Goal: Information Seeking & Learning: Learn about a topic

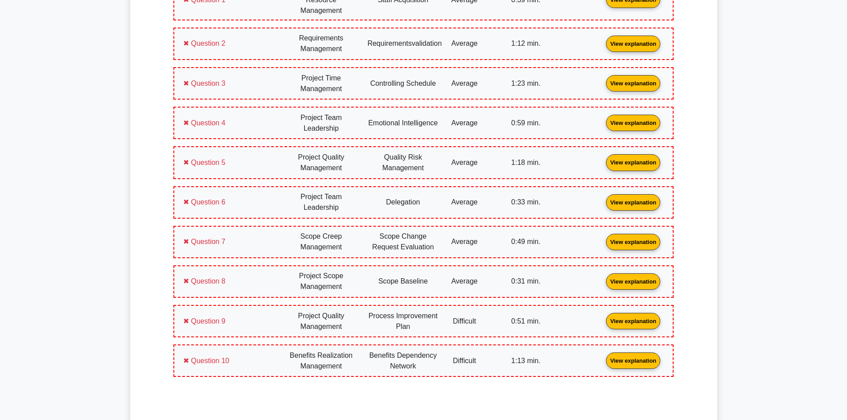
scroll to position [793, 0]
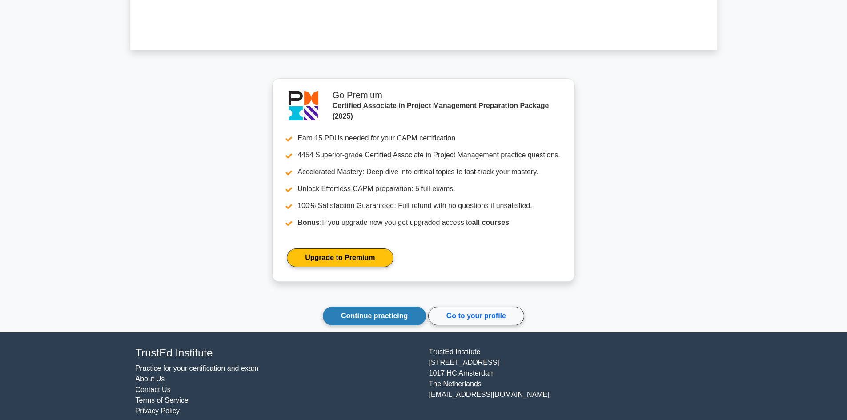
click at [371, 316] on link "Continue practicing" at bounding box center [374, 316] width 103 height 19
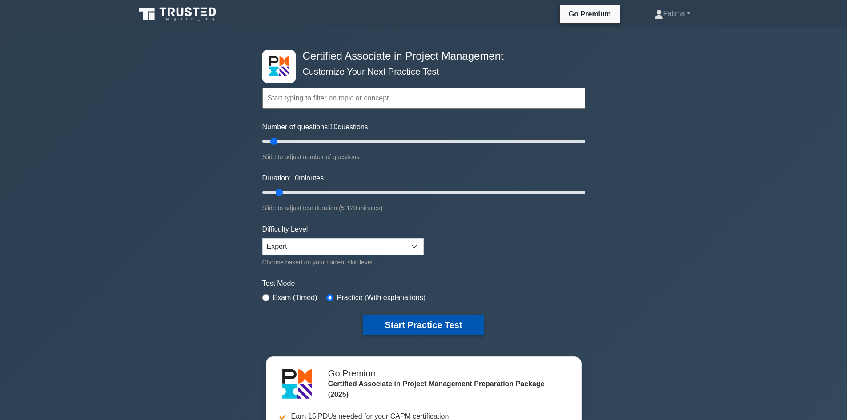
click at [430, 328] on button "Start Practice Test" at bounding box center [423, 325] width 120 height 20
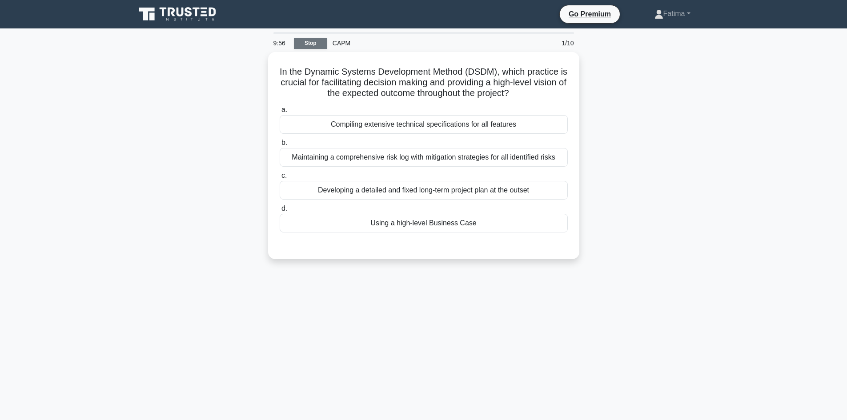
click at [310, 44] on link "Stop" at bounding box center [310, 43] width 33 height 11
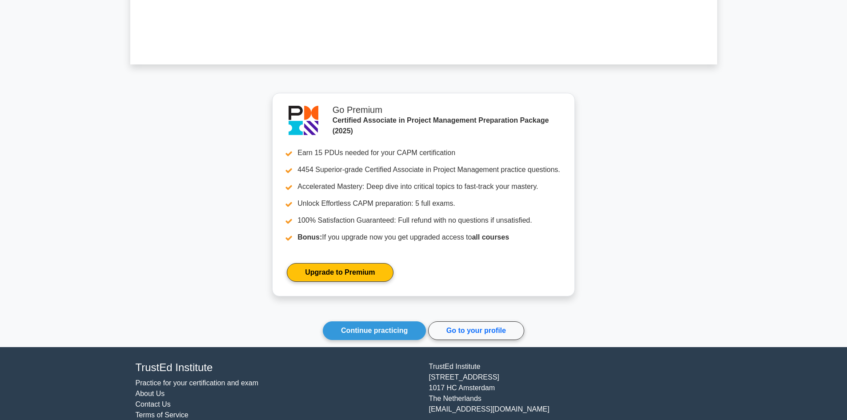
scroll to position [677, 0]
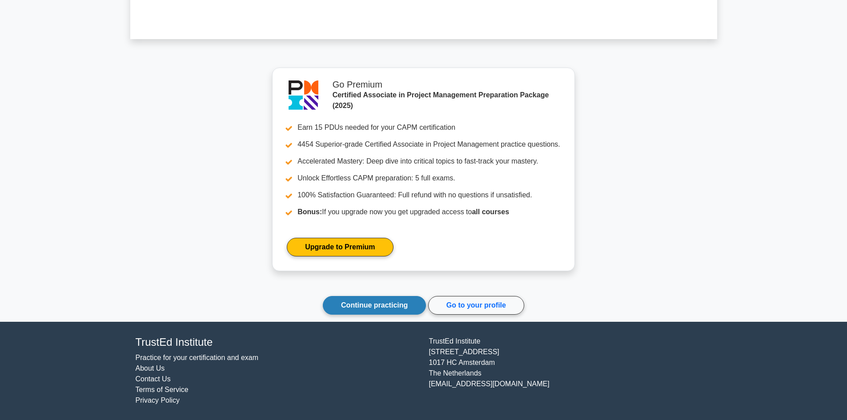
click at [347, 304] on link "Continue practicing" at bounding box center [374, 305] width 103 height 19
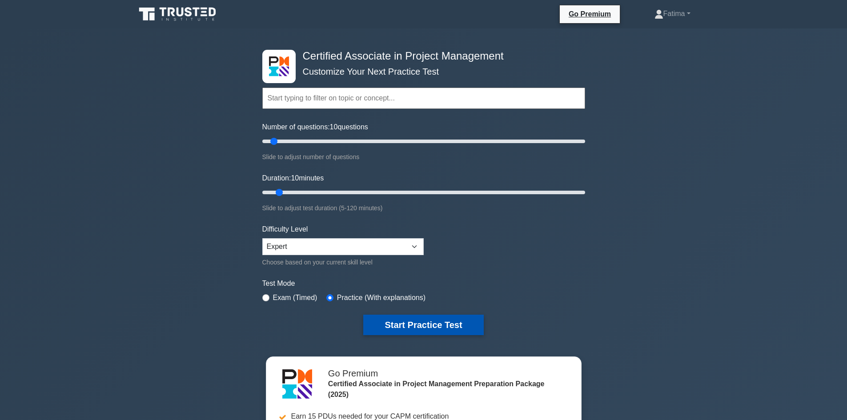
click at [425, 323] on button "Start Practice Test" at bounding box center [423, 325] width 120 height 20
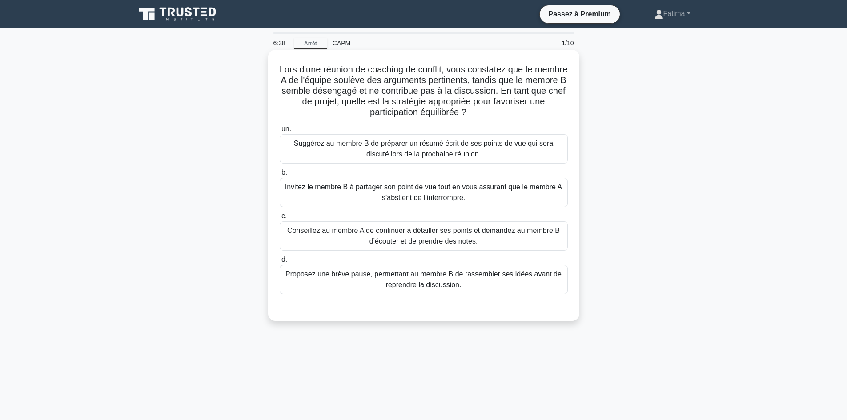
click at [395, 141] on font "Suggérez au membre B de préparer un résumé écrit de ses points de vue qui sera …" at bounding box center [423, 149] width 259 height 18
click at [280, 132] on input "un. Suggérez au membre B de préparer un résumé écrit de ses points de vue qui s…" at bounding box center [280, 129] width 0 height 6
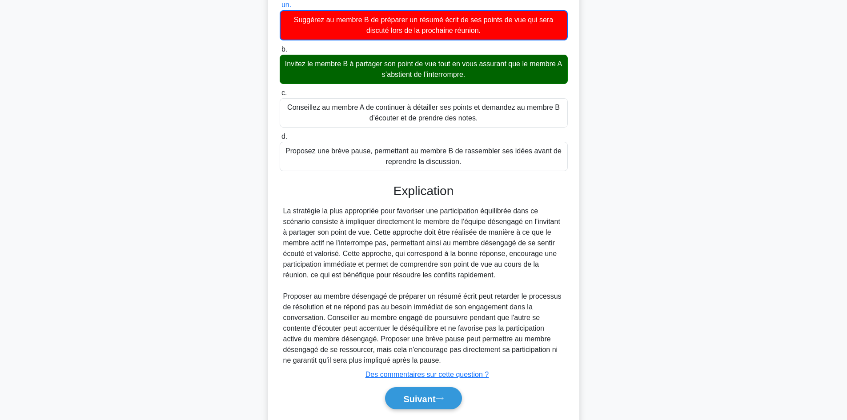
scroll to position [133, 0]
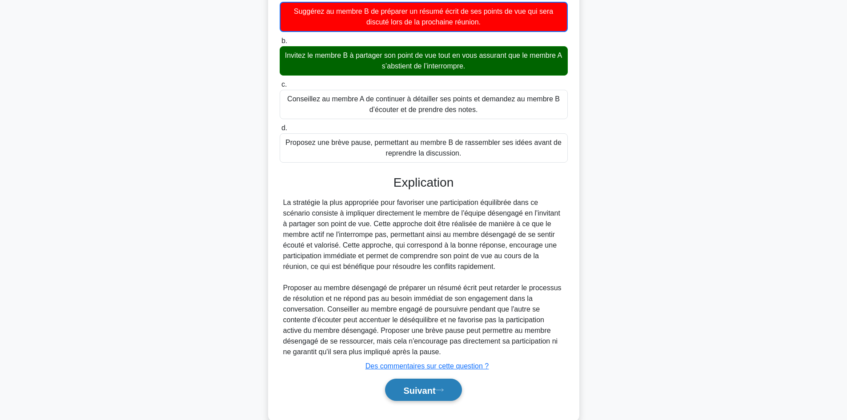
click at [415, 392] on font "Suivant" at bounding box center [419, 391] width 32 height 10
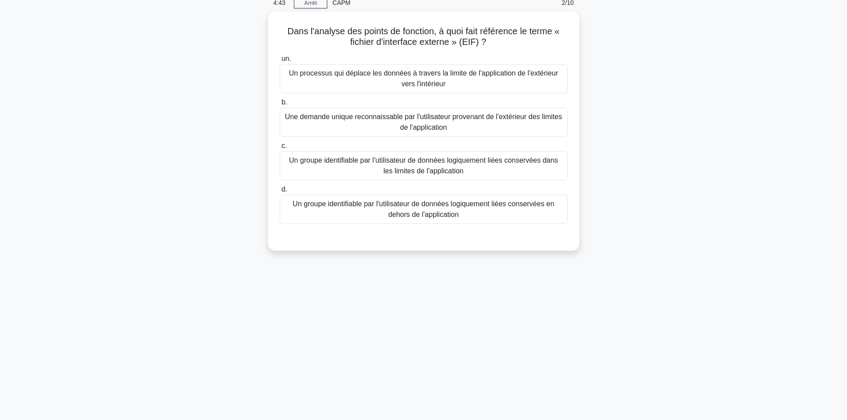
scroll to position [0, 0]
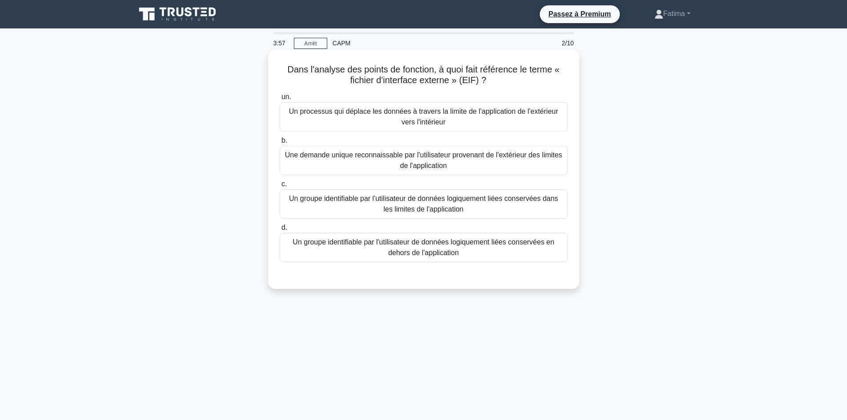
click at [432, 119] on font "Un processus qui déplace les données à travers la limite de l'application de l'…" at bounding box center [424, 117] width 270 height 18
click at [280, 100] on input "un. Un processus qui déplace les données à travers la limite de l'application d…" at bounding box center [280, 97] width 0 height 6
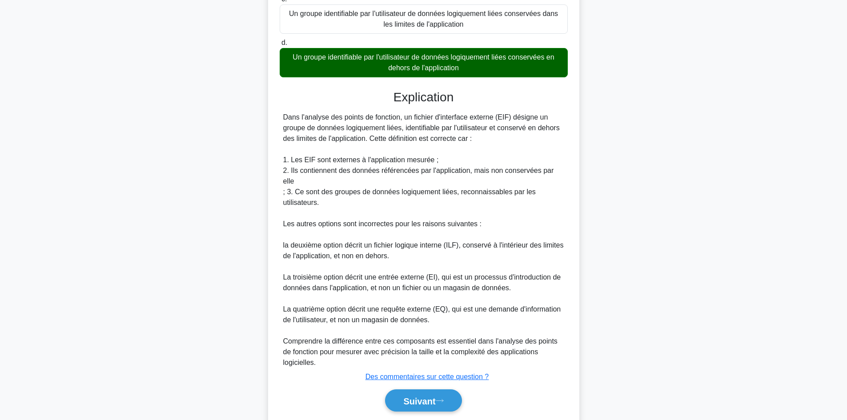
scroll to position [195, 0]
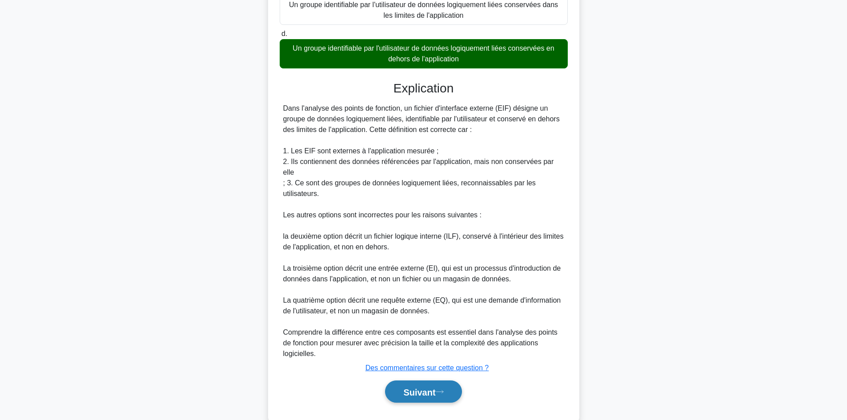
click at [411, 387] on font "Suivant" at bounding box center [419, 392] width 32 height 10
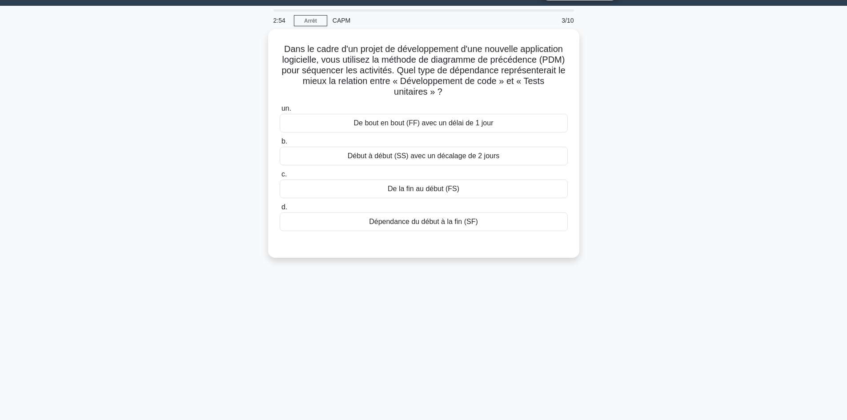
scroll to position [0, 0]
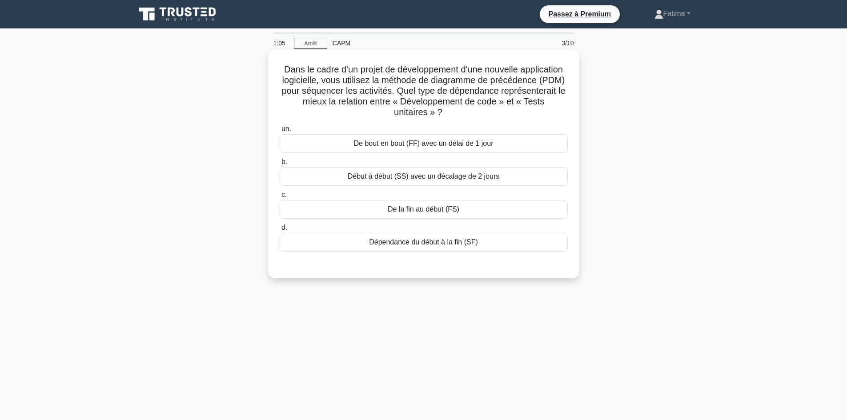
click at [431, 145] on font "De bout en bout (FF) avec un délai de 1 jour" at bounding box center [424, 144] width 140 height 8
click at [280, 132] on input "un. De bout en bout (FF) avec un délai de 1 jour" at bounding box center [280, 129] width 0 height 6
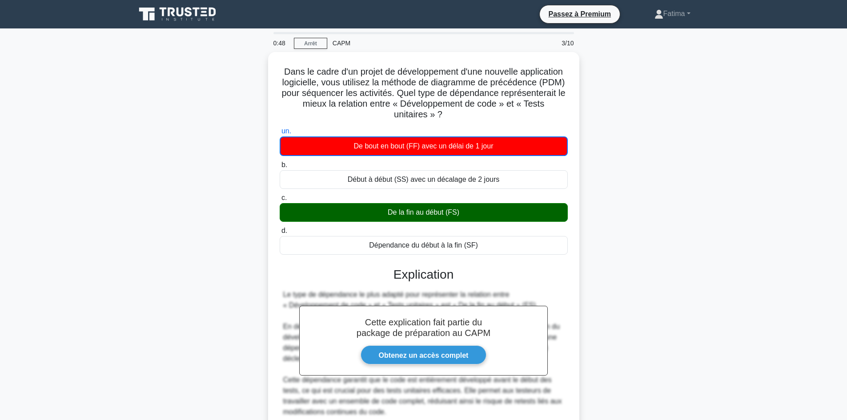
click at [841, 64] on main "0:48 Arrêt CAPM 3/10 Dans le cadre d'un projet de développement d'une nouvelle …" at bounding box center [423, 342] width 847 height 628
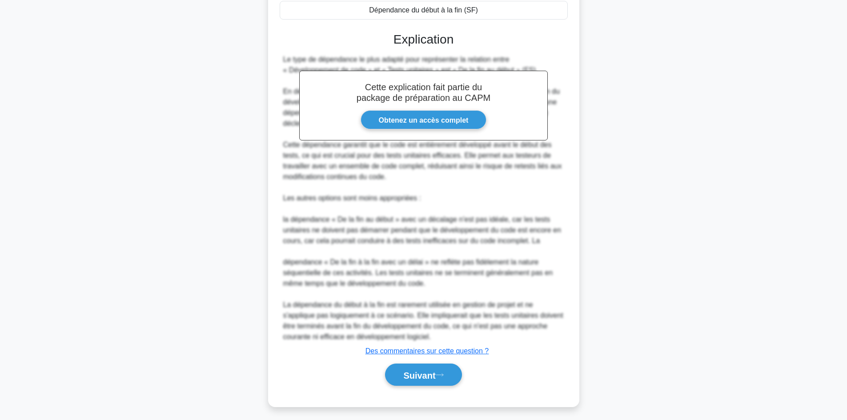
scroll to position [238, 0]
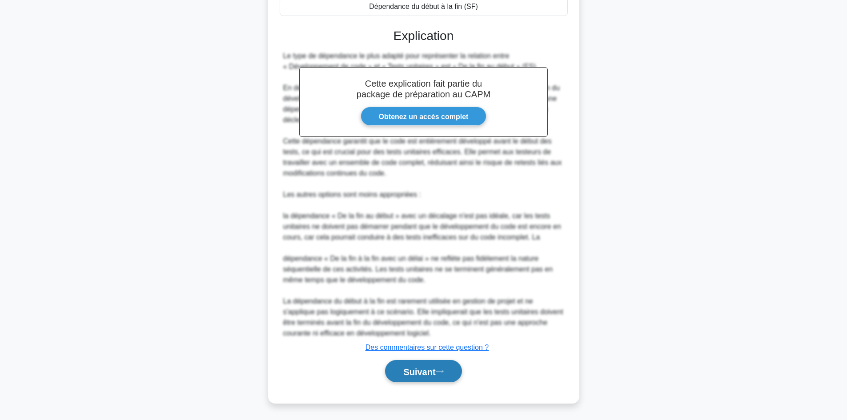
click at [411, 372] on font "Suivant" at bounding box center [419, 372] width 32 height 10
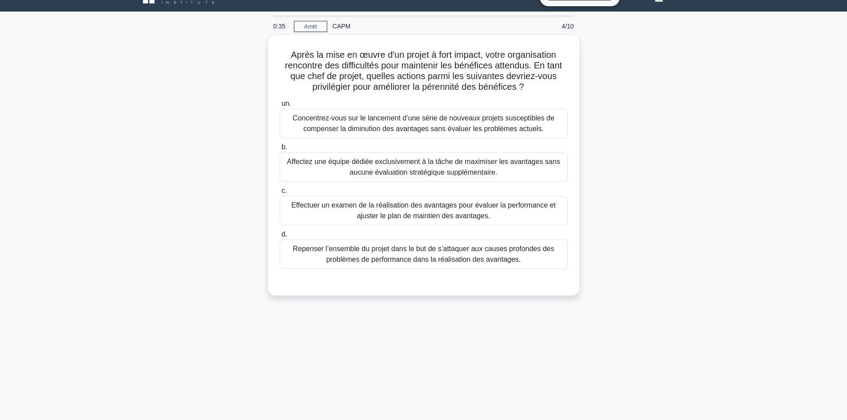
scroll to position [0, 0]
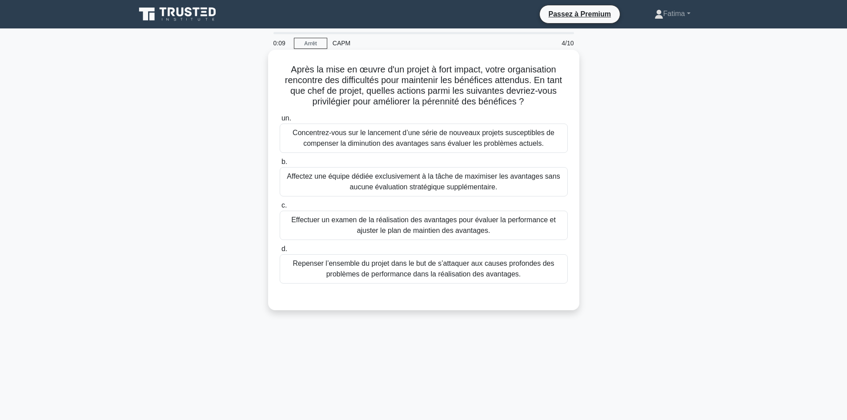
click at [407, 179] on font "Affectez une équipe dédiée exclusivement à la tâche de maximiser les avantages …" at bounding box center [423, 182] width 273 height 18
click at [280, 165] on input "b. Affectez une équipe dédiée exclusivement à la tâche de maximiser les avantag…" at bounding box center [280, 162] width 0 height 6
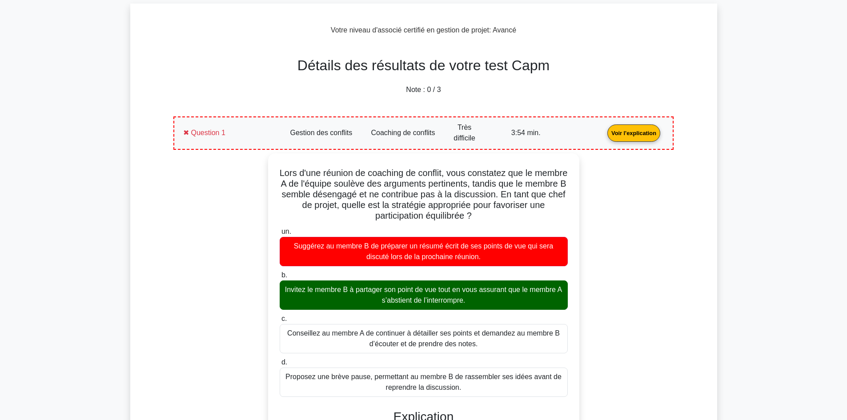
scroll to position [308, 0]
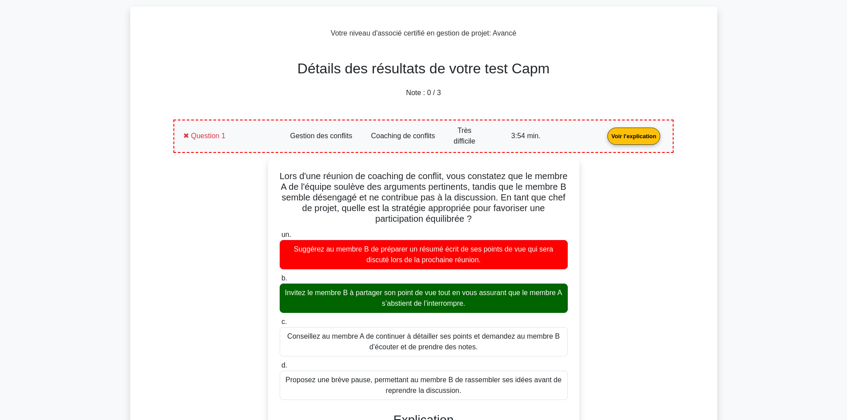
click at [611, 133] on link "Voir l'explication" at bounding box center [634, 136] width 60 height 8
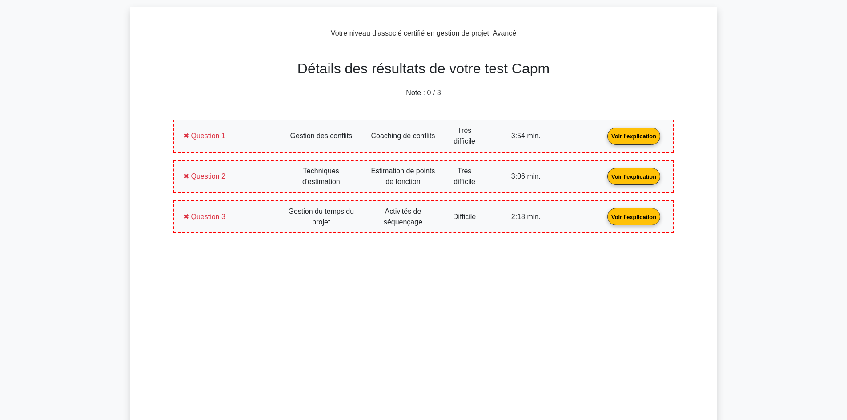
click at [641, 214] on link "Voir l'explication" at bounding box center [634, 217] width 60 height 8
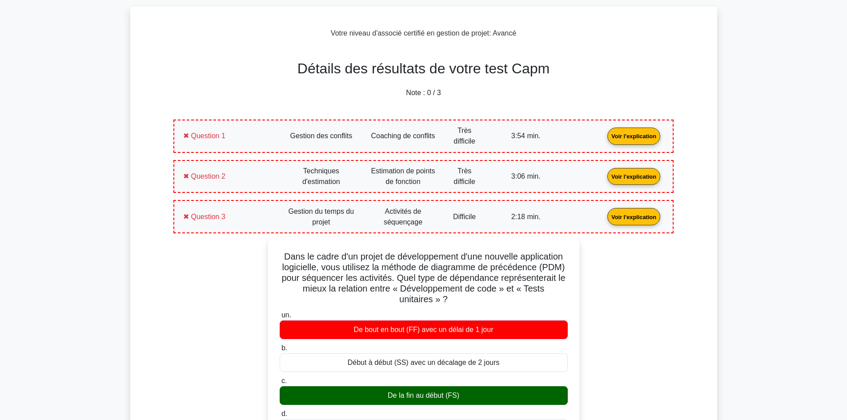
click at [616, 213] on link "Voir l'explication" at bounding box center [634, 217] width 60 height 8
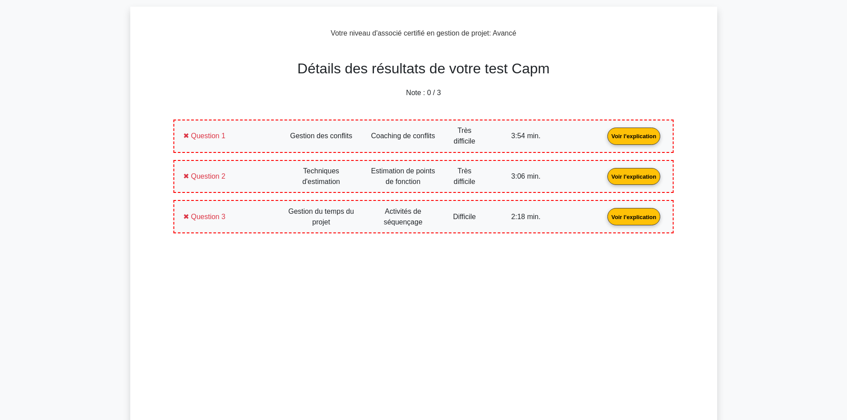
click at [611, 175] on link "Voir l'explication" at bounding box center [634, 176] width 60 height 8
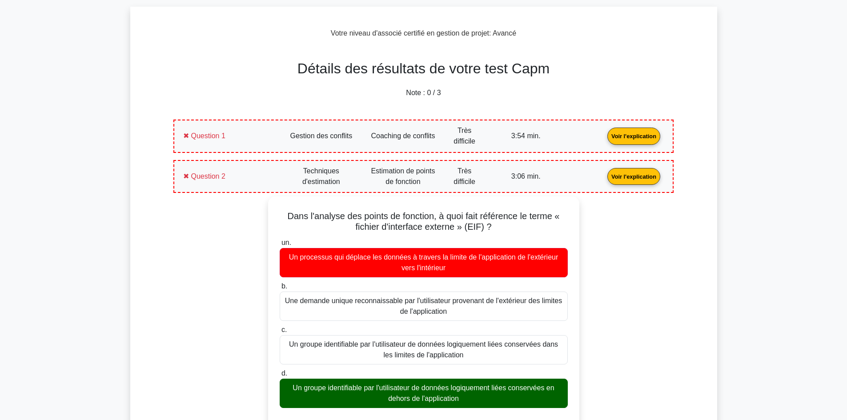
click at [611, 175] on link "Voir l'explication" at bounding box center [634, 176] width 60 height 8
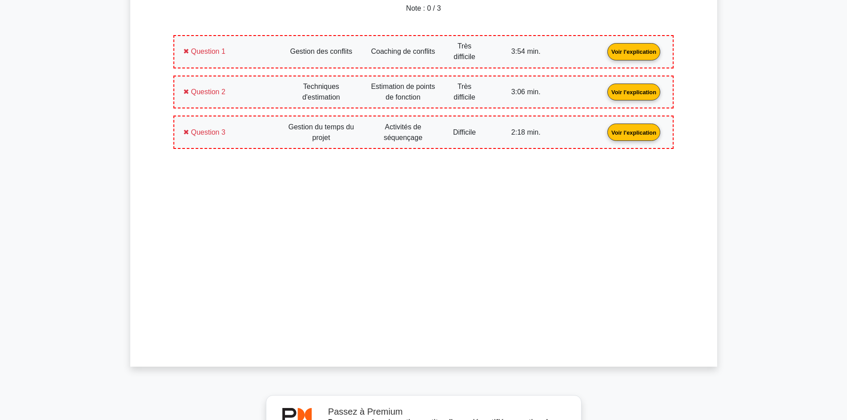
scroll to position [394, 0]
click at [643, 51] on link "Voir l'explication" at bounding box center [634, 50] width 60 height 8
